Goal: Task Accomplishment & Management: Use online tool/utility

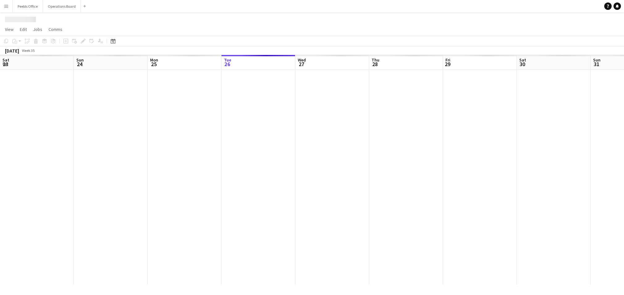
scroll to position [0, 148]
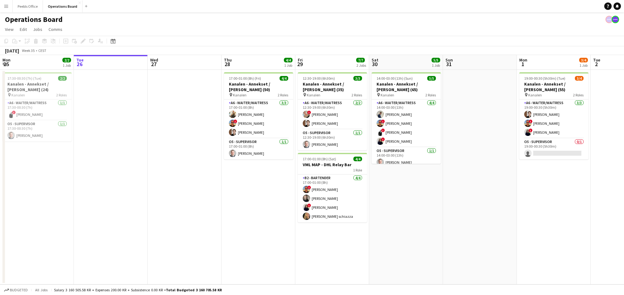
click at [179, 110] on app-date-cell at bounding box center [185, 177] width 74 height 215
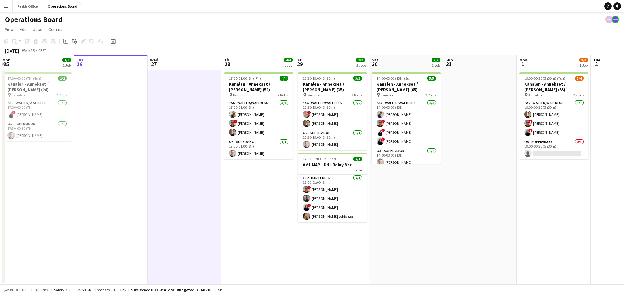
click at [205, 46] on app-toolbar "Copy Paste Paste Command V Paste with crew Command Shift V Paste linked Job [GE…" at bounding box center [312, 41] width 624 height 11
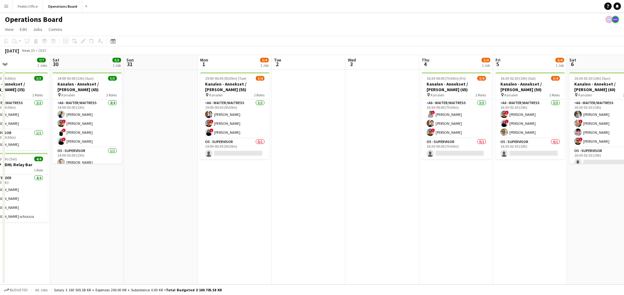
scroll to position [0, 251]
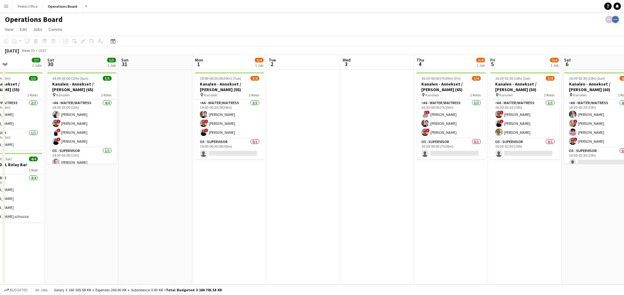
drag, startPoint x: 510, startPoint y: 216, endPoint x: 186, endPoint y: 230, distance: 324.7
click at [186, 230] on app-calendar-viewport "Tue 26 Wed 27 Thu 28 4/4 1 Job Fri 29 7/7 2 Jobs Sat 30 5/5 1 Job Sun 31 Mon 1 …" at bounding box center [312, 170] width 624 height 230
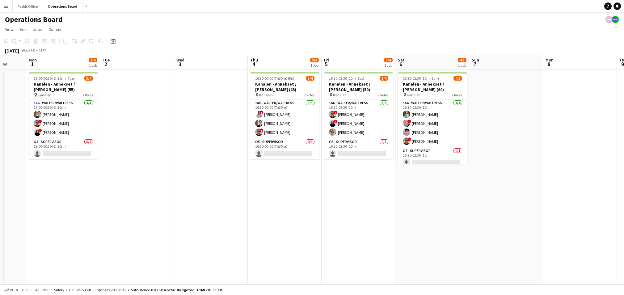
scroll to position [0, 270]
drag, startPoint x: 505, startPoint y: 217, endPoint x: 338, endPoint y: 239, distance: 168.9
click at [338, 239] on app-calendar-viewport "Thu 28 4/4 1 Job Fri 29 7/7 2 Jobs Sat 30 5/5 1 Job Sun 31 Mon 1 3/4 1 Job Tue …" at bounding box center [312, 170] width 624 height 230
click at [338, 227] on app-date-cell "16:30-02:30 (10h) (Sat) 3/4 Kanalen - Annekset / Jytte Prieem (50) pin Kanalen …" at bounding box center [357, 177] width 74 height 215
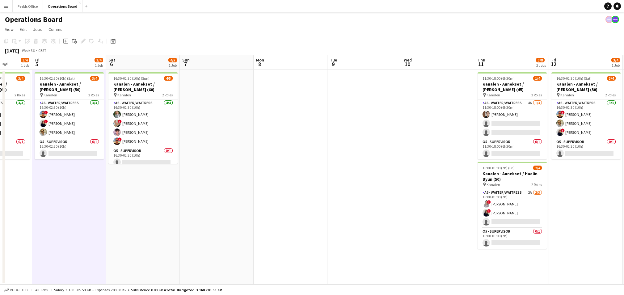
drag, startPoint x: 463, startPoint y: 213, endPoint x: 173, endPoint y: 216, distance: 289.9
click at [173, 216] on app-calendar-viewport "Mon 1 3/4 1 Job Tue 2 Wed 3 Thu 4 3/4 1 Job Fri 5 3/4 1 Job Sat 6 4/5 1 Job Sun…" at bounding box center [312, 170] width 624 height 230
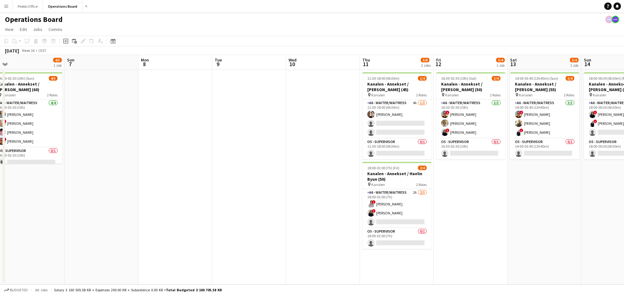
scroll to position [0, 231]
drag, startPoint x: 375, startPoint y: 200, endPoint x: 261, endPoint y: 209, distance: 114.1
click at [261, 209] on app-calendar-viewport "Wed 3 Thu 4 3/4 1 Job Fri 5 3/4 1 Job Sat 6 4/5 1 Job Sun 7 Mon 8 Tue 9 Wed 10 …" at bounding box center [312, 170] width 624 height 230
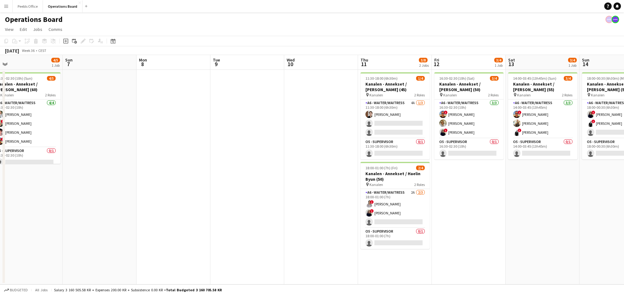
drag, startPoint x: 313, startPoint y: 198, endPoint x: 185, endPoint y: 207, distance: 128.0
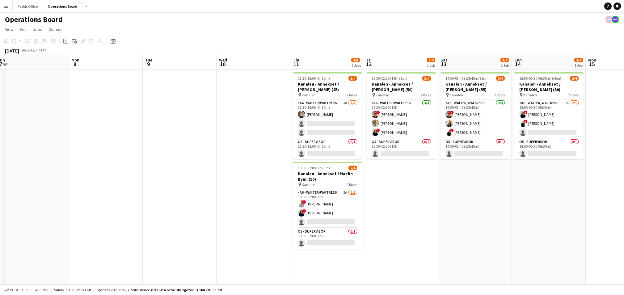
scroll to position [0, 229]
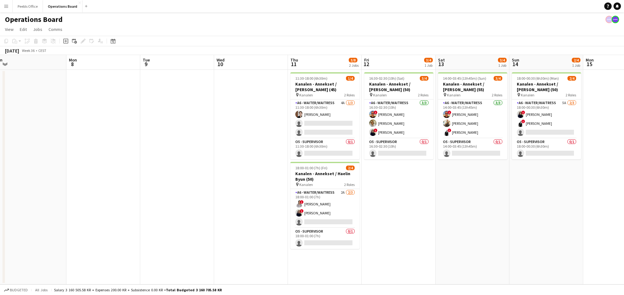
drag, startPoint x: 306, startPoint y: 222, endPoint x: 235, endPoint y: 218, distance: 70.2
click at [235, 218] on app-calendar-viewport "Thu 4 3/4 1 Job Fri 5 3/4 1 Job Sat 6 4/5 1 Job Sun 7 Mon 8 Tue 9 Wed 10 Thu 11…" at bounding box center [312, 170] width 624 height 230
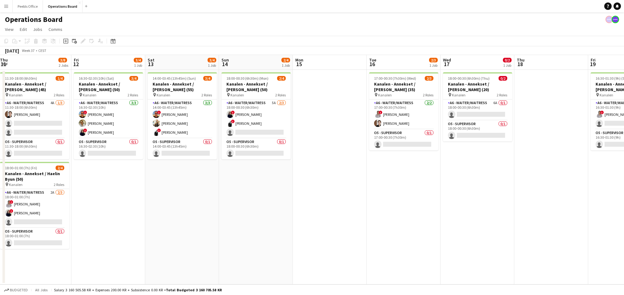
scroll to position [0, 228]
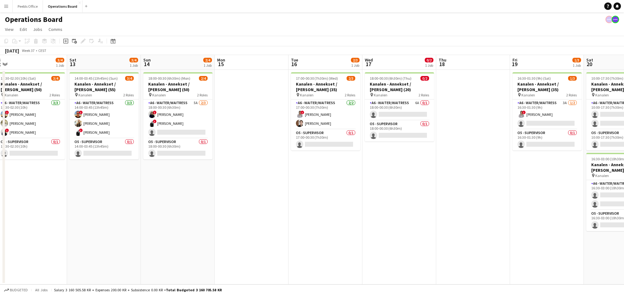
drag, startPoint x: 503, startPoint y: 210, endPoint x: 135, endPoint y: 208, distance: 368.6
click at [135, 208] on app-calendar-viewport "Tue 9 Wed 10 Thu 11 3/8 2 Jobs Fri 12 3/4 1 Job Sat 13 3/4 1 Job Sun 14 2/4 1 J…" at bounding box center [312, 170] width 624 height 230
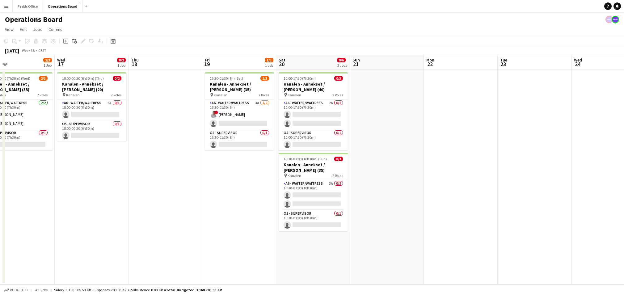
scroll to position [0, 269]
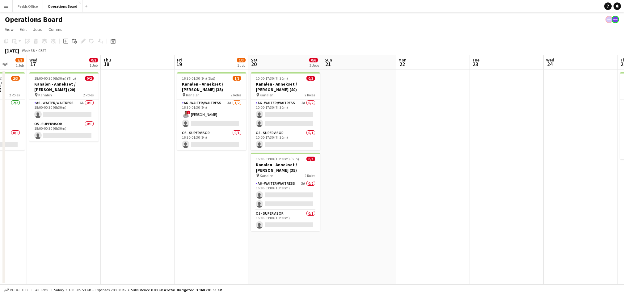
drag, startPoint x: 434, startPoint y: 194, endPoint x: 99, endPoint y: 197, distance: 335.6
click at [99, 197] on app-calendar-viewport "Sat 13 3/4 1 Job Sun 14 2/4 1 Job Mon 15 Tue 16 2/3 1 Job Wed 17 0/2 1 Job Thu …" at bounding box center [312, 170] width 624 height 230
